Goal: Task Accomplishment & Management: Manage account settings

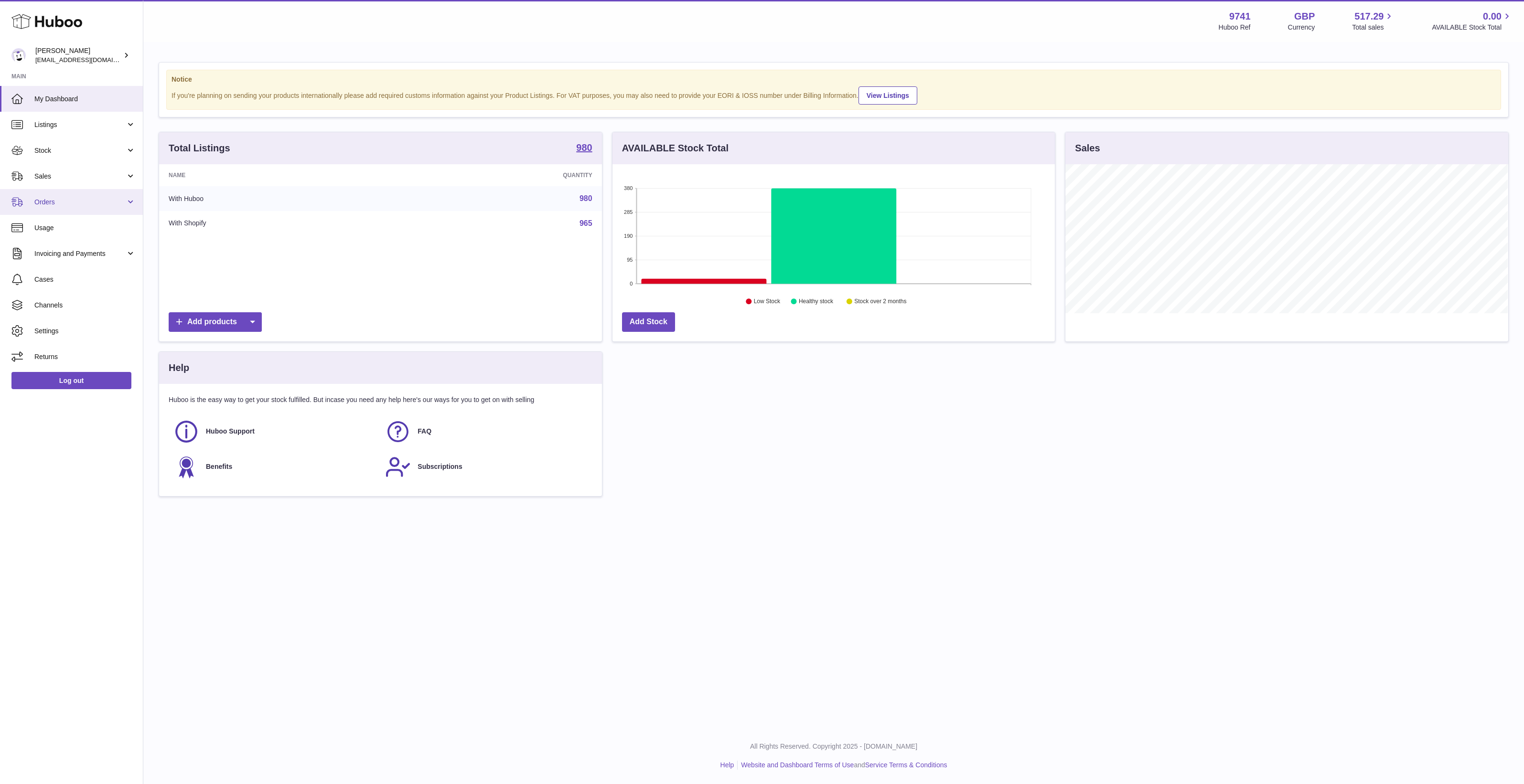
scroll to position [148, 442]
click at [67, 300] on link "Channels" at bounding box center [71, 305] width 143 height 26
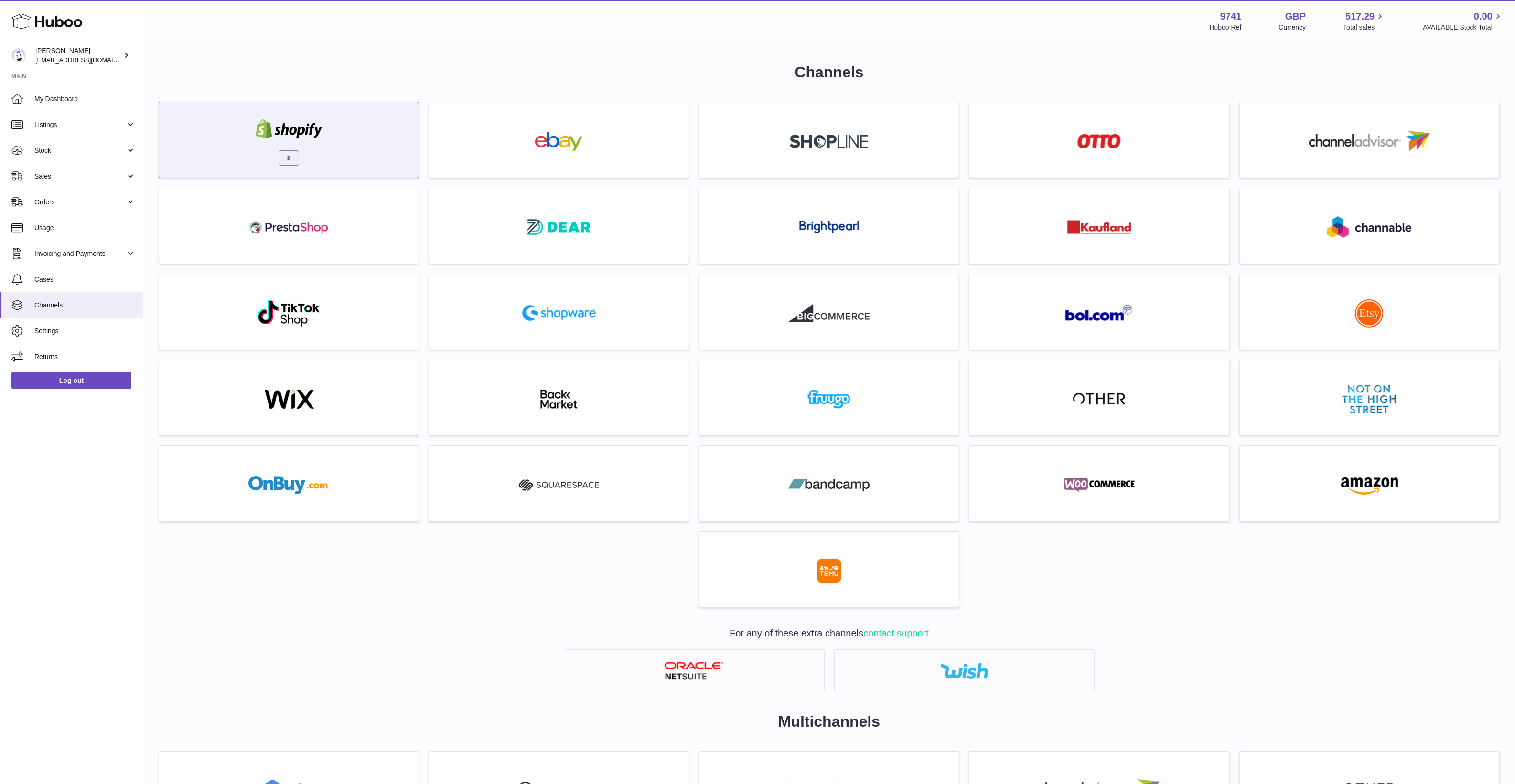
click at [278, 119] on img at bounding box center [289, 128] width 81 height 19
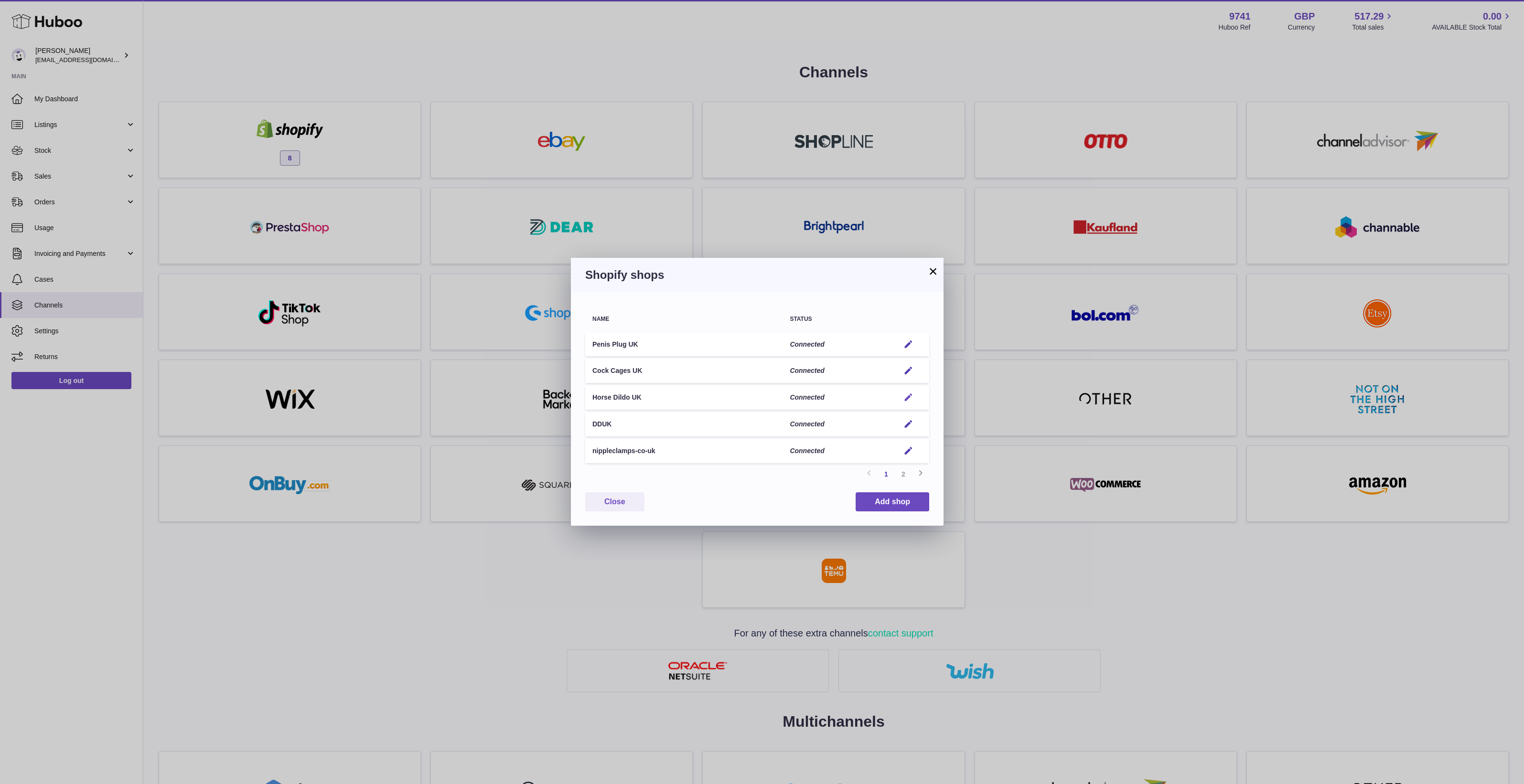
click at [914, 400] on button "Edit" at bounding box center [908, 397] width 18 height 10
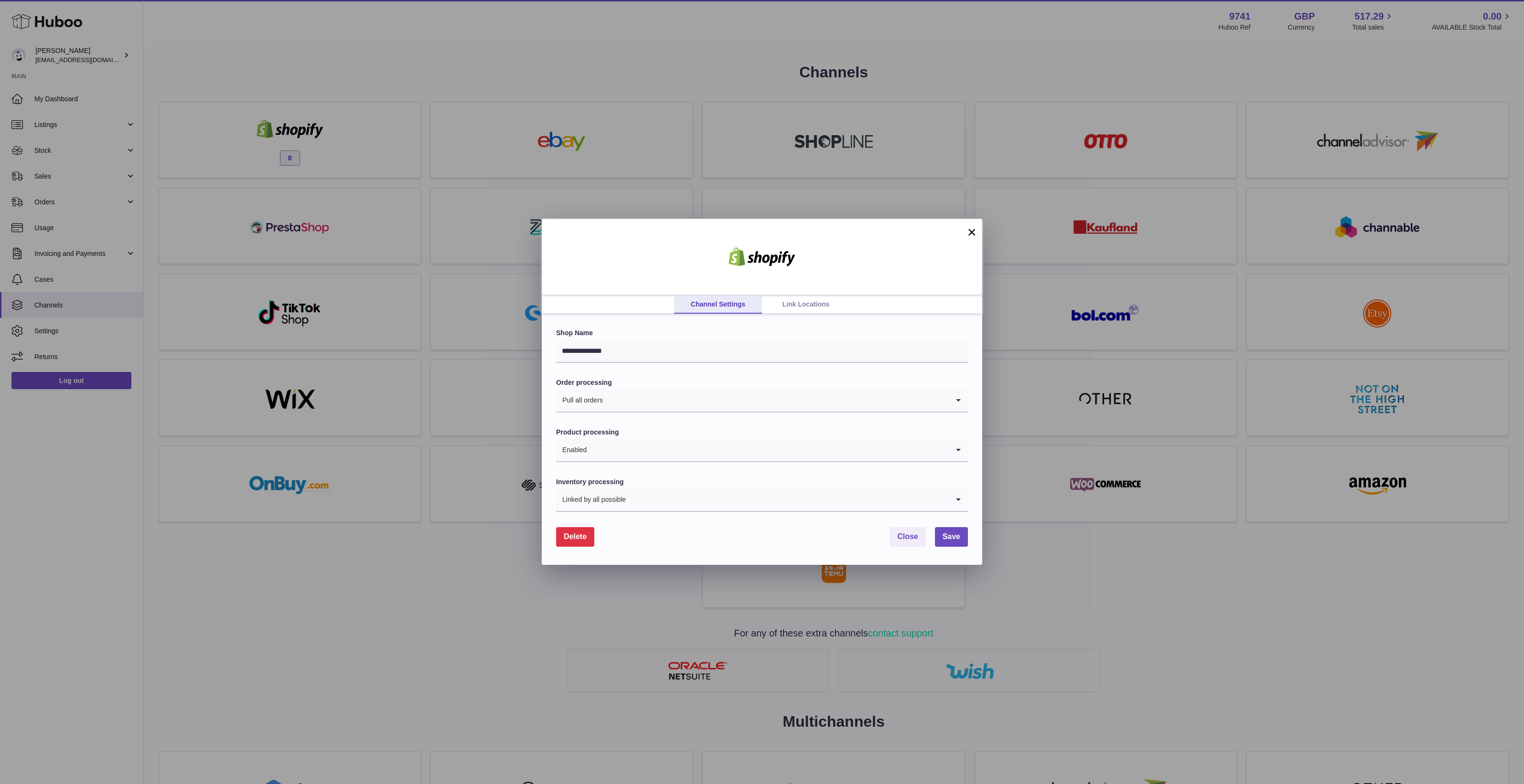
click at [808, 302] on link "Link Locations" at bounding box center [806, 305] width 88 height 18
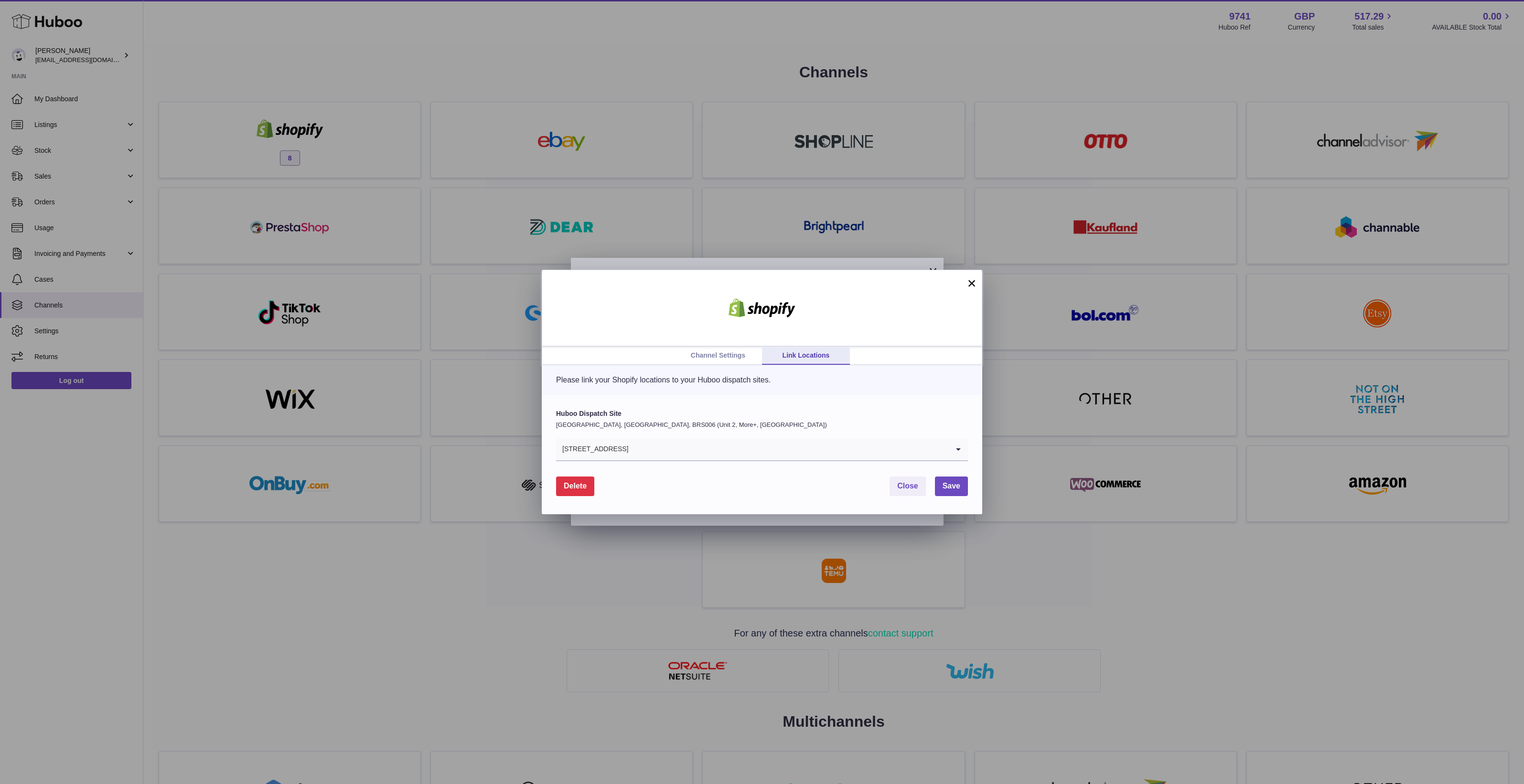
click at [733, 359] on link "Channel Settings" at bounding box center [718, 356] width 88 height 18
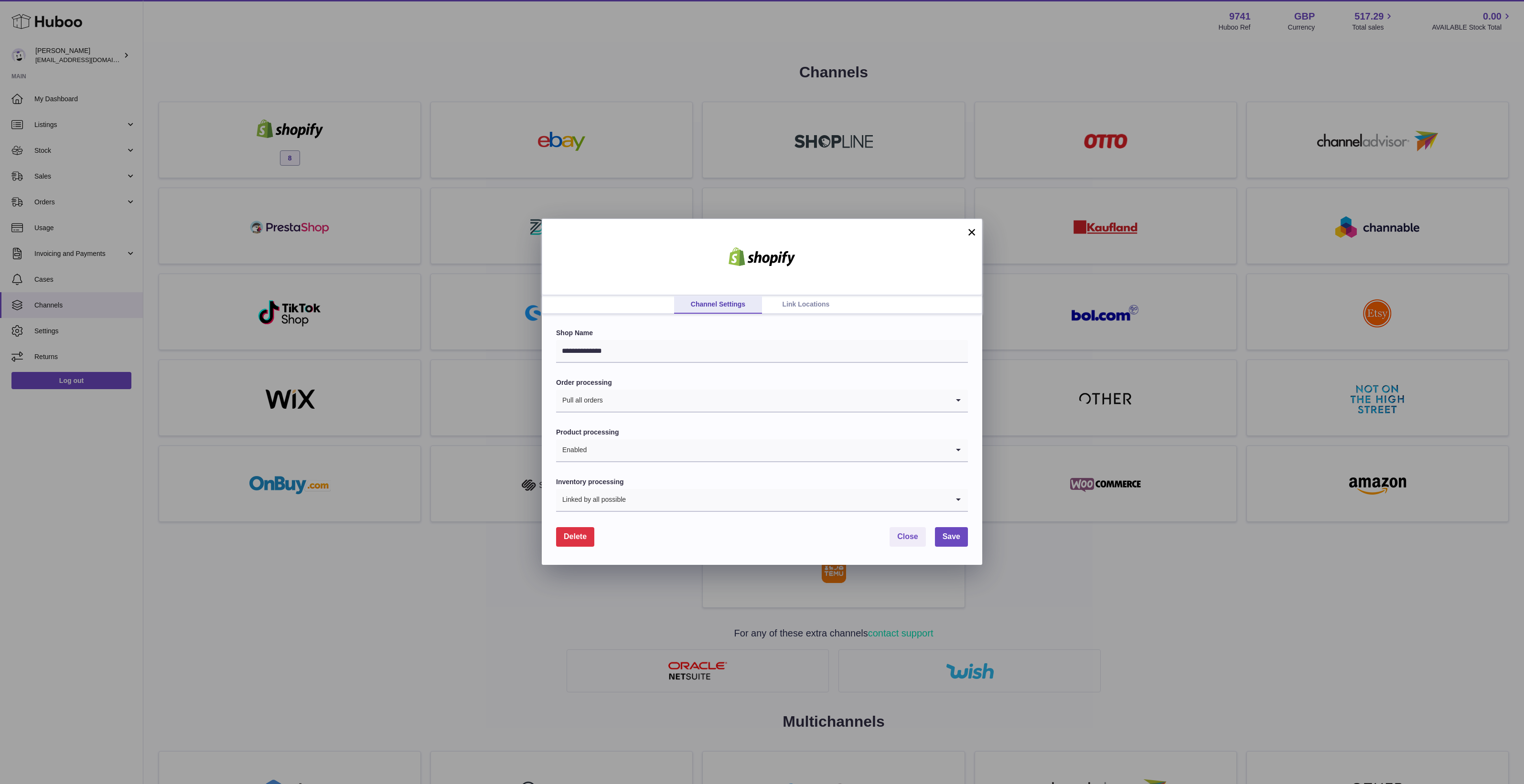
click at [970, 231] on button "×" at bounding box center [972, 232] width 12 height 12
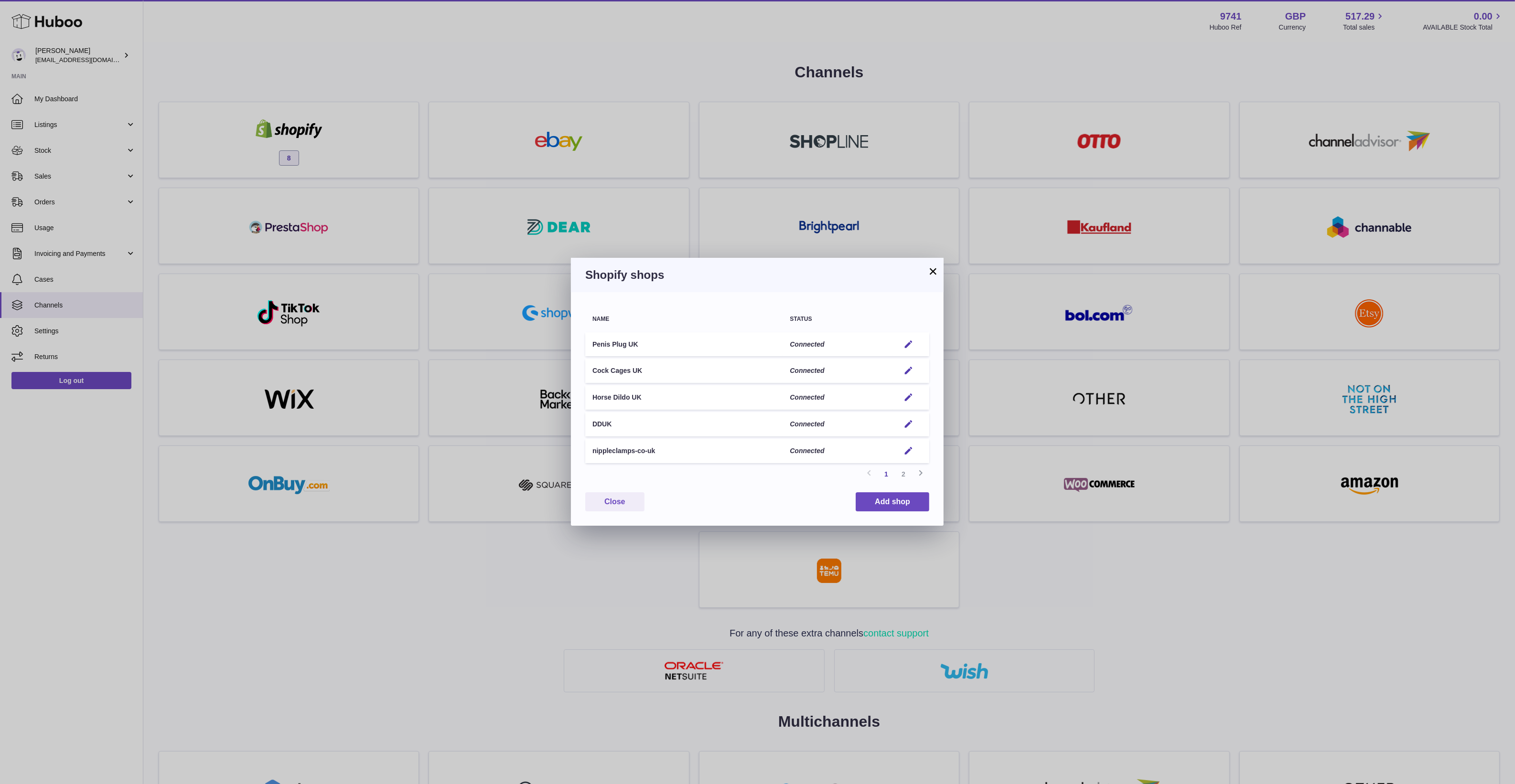
click at [343, 137] on div "× Shopify shops Name Status Penis Plug UK Connected Edit Cock Cages UK Connecte…" at bounding box center [758, 392] width 1515 height 784
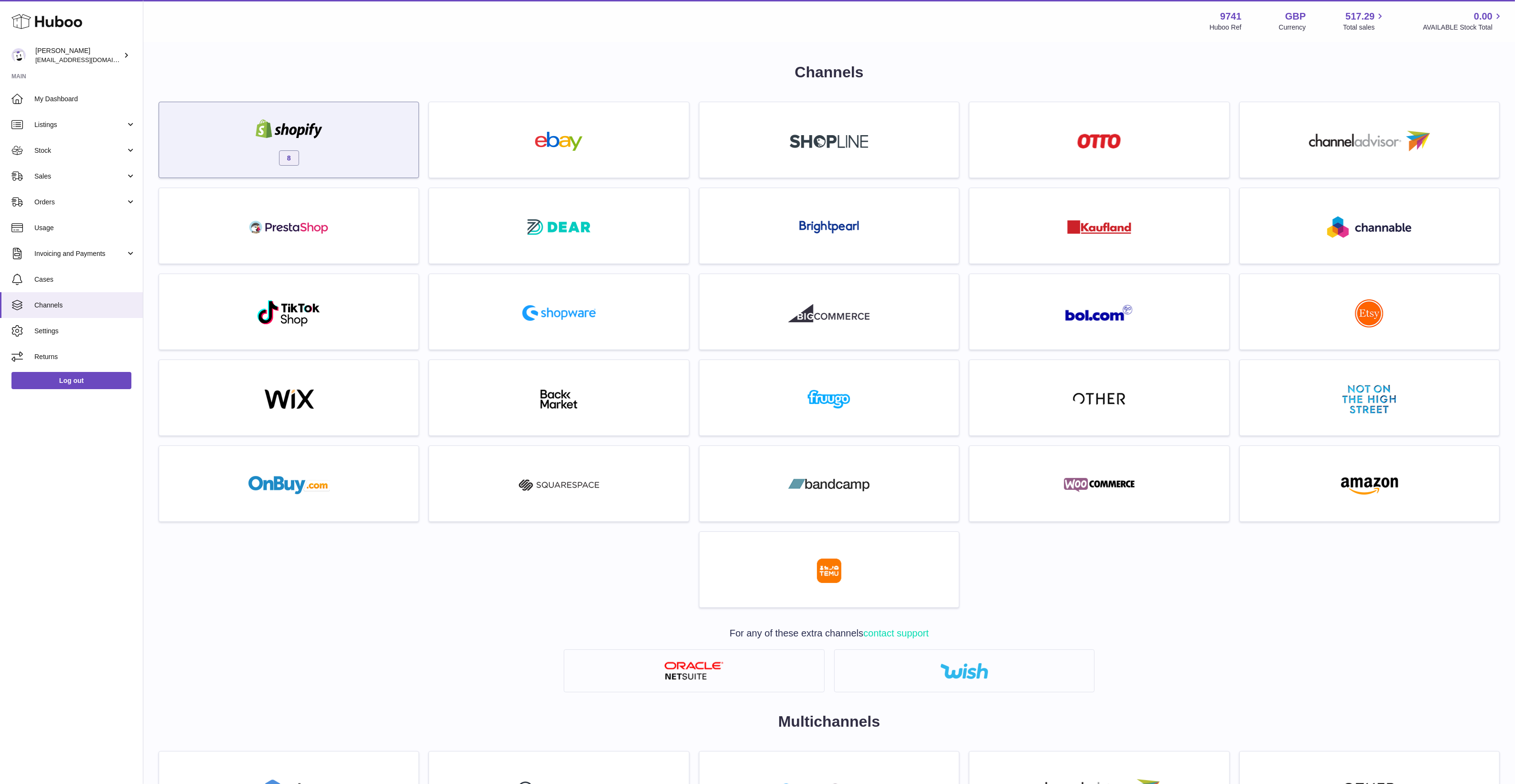
click at [347, 135] on div "8" at bounding box center [289, 143] width 250 height 61
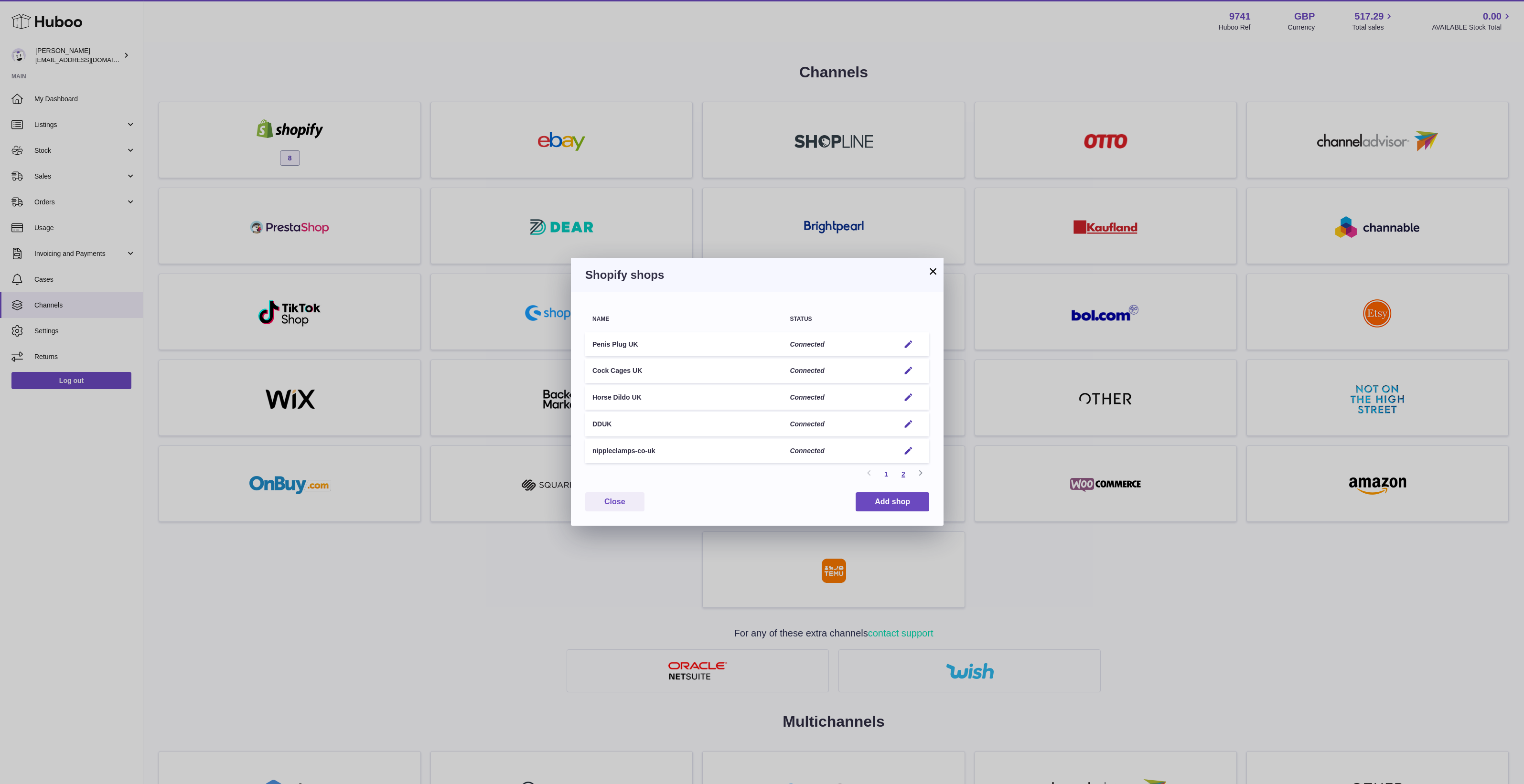
click at [908, 476] on link "2" at bounding box center [903, 474] width 17 height 17
